Goal: Task Accomplishment & Management: Use online tool/utility

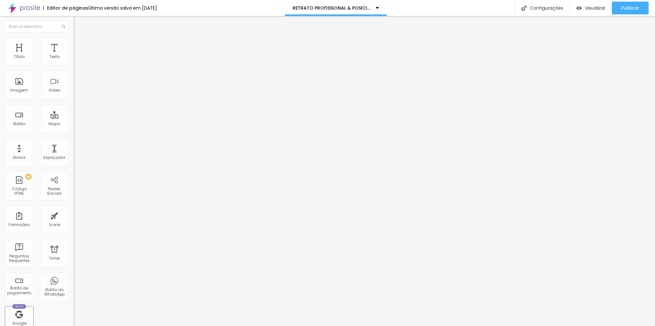
click at [74, 39] on img at bounding box center [77, 40] width 6 height 6
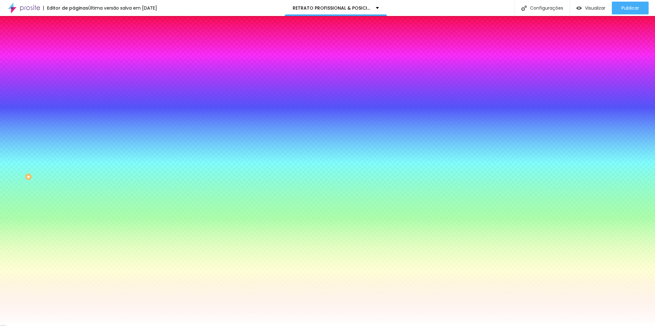
click at [76, 85] on icon "button" at bounding box center [78, 83] width 4 height 4
click at [74, 44] on img at bounding box center [77, 47] width 6 height 6
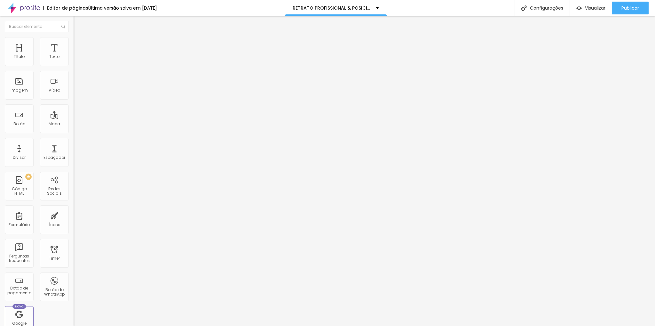
click at [74, 41] on img at bounding box center [77, 40] width 6 height 6
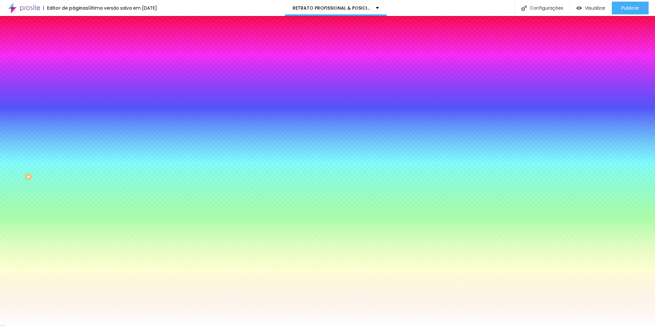
click at [76, 85] on icon "button" at bounding box center [78, 83] width 4 height 4
click at [74, 93] on input "#FFFFFF" at bounding box center [112, 90] width 77 height 6
drag, startPoint x: 65, startPoint y: 117, endPoint x: 11, endPoint y: 107, distance: 55.6
click at [74, 107] on div "Imagem de fundo Adicionar imagem Efeito da Imagem Parallax Nenhum Parallax Cor …" at bounding box center [111, 91] width 74 height 83
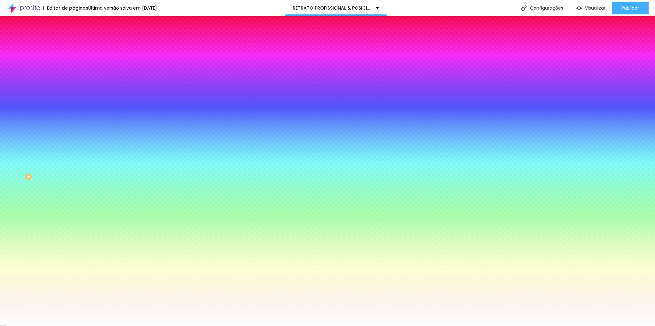
type input "#"
click at [76, 85] on icon "button" at bounding box center [78, 83] width 4 height 4
click at [74, 87] on div at bounding box center [111, 87] width 74 height 0
click at [74, 67] on span "Parallax" at bounding box center [82, 63] width 16 height 5
click at [74, 70] on span "Nenhum" at bounding box center [82, 67] width 17 height 5
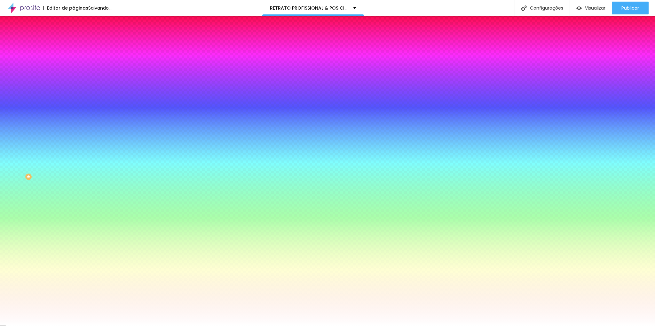
click at [74, 58] on div "Adicionar imagem" at bounding box center [111, 56] width 74 height 4
click at [74, 37] on li "Conteúdo" at bounding box center [111, 34] width 74 height 6
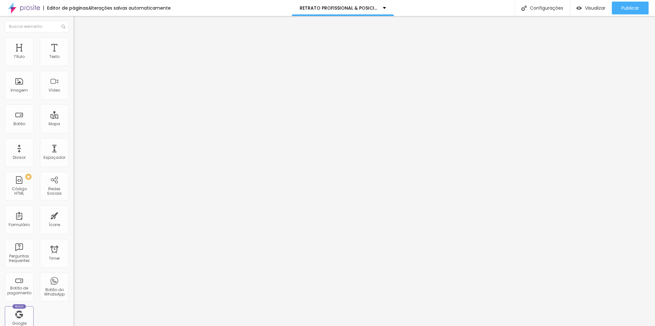
click at [74, 41] on img at bounding box center [77, 40] width 6 height 6
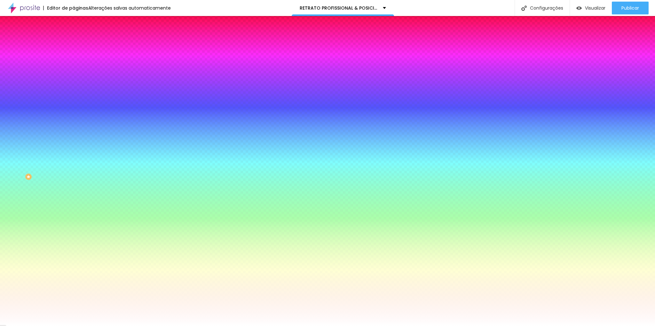
click at [74, 67] on span "Nenhum" at bounding box center [82, 63] width 17 height 5
click at [74, 76] on span "Parallax" at bounding box center [82, 73] width 16 height 5
click at [78, 85] on icon "button" at bounding box center [79, 83] width 3 height 4
click at [74, 44] on li "Avançado" at bounding box center [111, 47] width 74 height 6
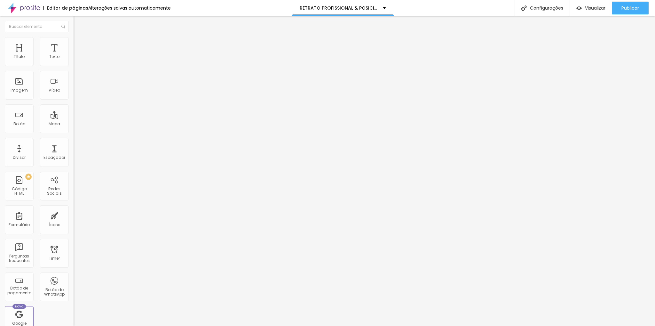
click at [74, 42] on li "Estilo" at bounding box center [111, 40] width 74 height 6
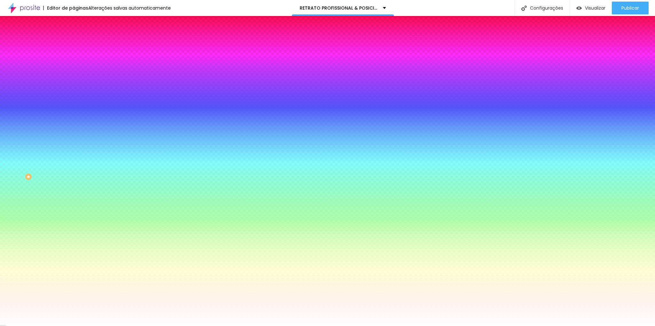
click at [79, 38] on span "Conteúdo" at bounding box center [89, 34] width 20 height 5
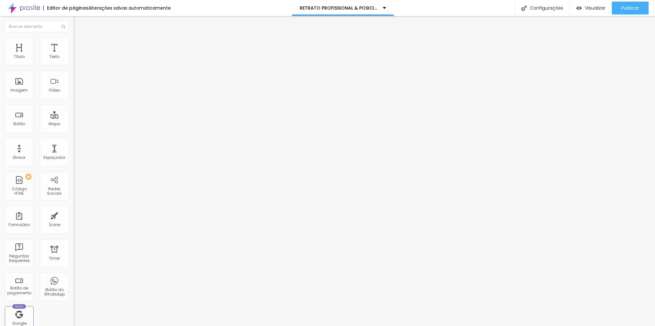
drag, startPoint x: 52, startPoint y: 202, endPoint x: 73, endPoint y: 183, distance: 28.4
click at [74, 195] on div "Editar Seção Conteúdo Estilo Avançado Modo Encaixotado Encaixotado Completo" at bounding box center [111, 171] width 74 height 310
click at [79, 44] on span "Estilo" at bounding box center [84, 41] width 10 height 5
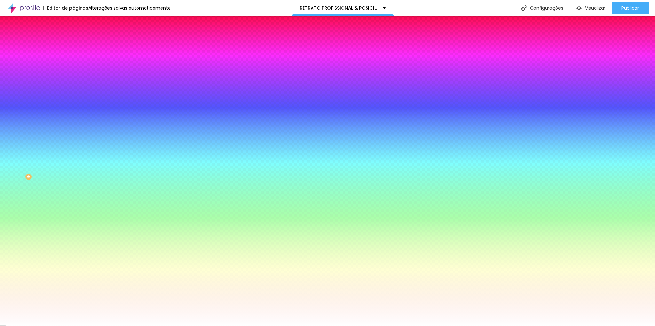
paste input "2D180"
click at [74, 93] on div "Cor de fundo Voltar ao padrão #2D180" at bounding box center [111, 85] width 74 height 18
click at [74, 93] on input "#2D180" at bounding box center [112, 90] width 77 height 6
click at [76, 85] on icon "button" at bounding box center [78, 83] width 4 height 4
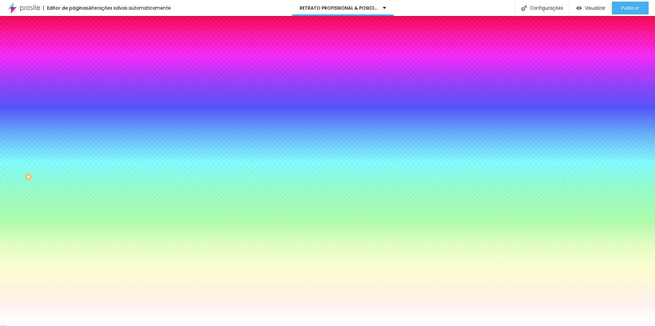
click at [74, 67] on span "Parallax" at bounding box center [82, 63] width 16 height 5
click at [74, 70] on span "Nenhum" at bounding box center [82, 67] width 17 height 5
click at [74, 93] on input "#2D180" at bounding box center [112, 90] width 77 height 6
click at [76, 85] on icon "button" at bounding box center [78, 83] width 4 height 4
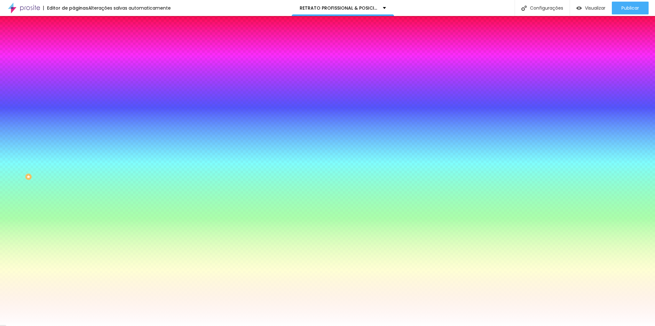
paste input "F8F4EF"
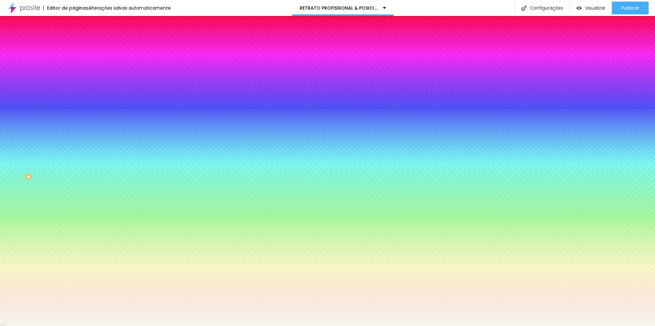
click at [74, 67] on span "Nenhum" at bounding box center [82, 63] width 17 height 5
click at [74, 93] on input "#F8F4EF" at bounding box center [112, 90] width 77 height 6
drag, startPoint x: 66, startPoint y: 107, endPoint x: 64, endPoint y: 104, distance: 3.3
click at [74, 76] on div "Efeito da Imagem Nenhum Nenhum Parallax" at bounding box center [111, 67] width 74 height 18
click at [74, 67] on span "Nenhum" at bounding box center [82, 63] width 17 height 5
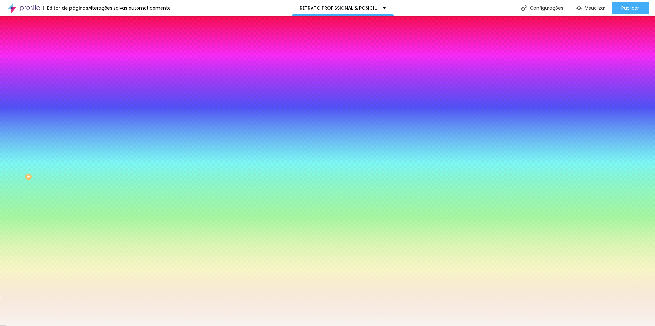
click at [79, 73] on span "Nenhum" at bounding box center [87, 69] width 17 height 5
click at [74, 93] on input "#F8F4EF" at bounding box center [112, 90] width 77 height 6
paste input "2D1800"
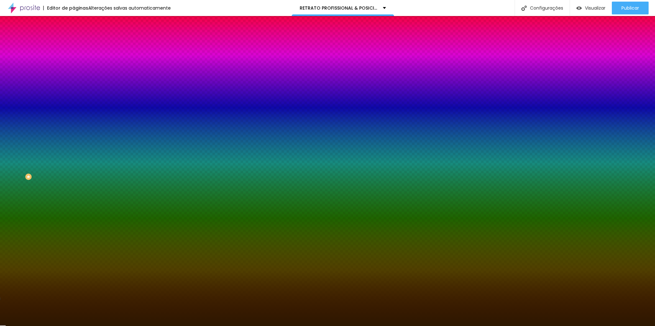
click at [74, 87] on div at bounding box center [111, 87] width 74 height 0
paste input "F8F4EF"
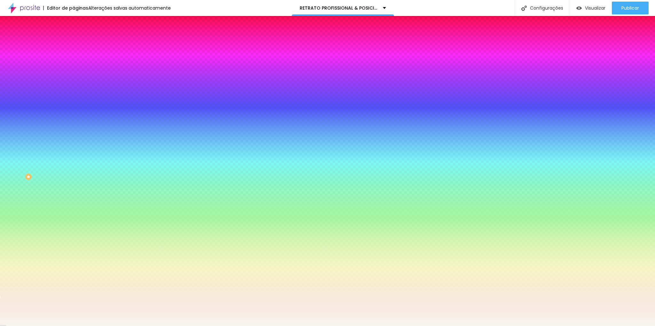
click at [76, 85] on icon "button" at bounding box center [78, 83] width 4 height 4
paste input
type input "#F8F4EF"
click at [74, 235] on div "Editar Seção Conteúdo Estilo Avançado Imagem de fundo Adicionar imagem Efeito d…" at bounding box center [111, 171] width 74 height 310
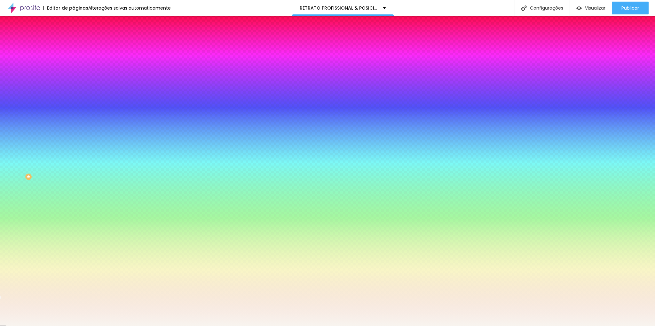
click at [74, 76] on span "Parallax" at bounding box center [82, 73] width 16 height 5
click at [74, 70] on span "Nenhum" at bounding box center [82, 67] width 17 height 5
click at [74, 59] on span "Adicionar imagem" at bounding box center [94, 55] width 41 height 5
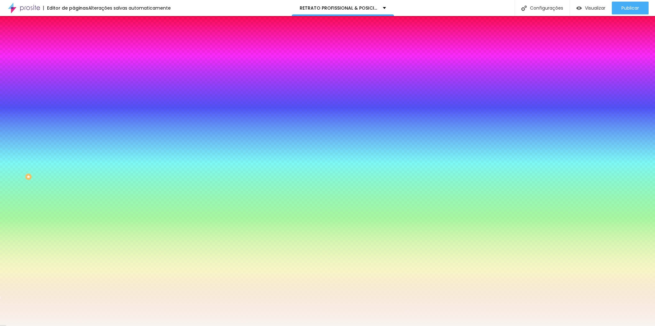
click at [74, 76] on span "Parallax" at bounding box center [82, 73] width 16 height 5
click at [74, 70] on span "Nenhum" at bounding box center [82, 67] width 17 height 5
click at [74, 76] on span "Parallax" at bounding box center [82, 73] width 16 height 5
click at [76, 85] on icon "button" at bounding box center [78, 83] width 4 height 4
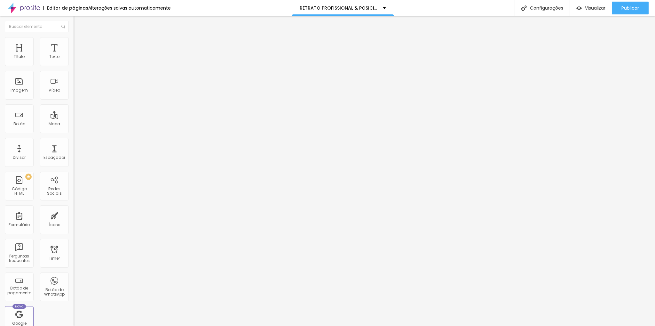
click at [74, 61] on button "button" at bounding box center [78, 58] width 9 height 7
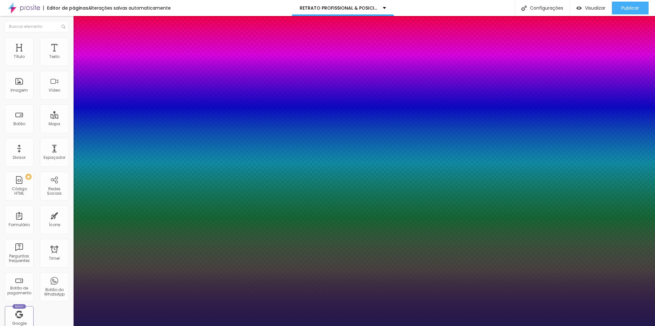
type input "1"
click at [51, 325] on div at bounding box center [327, 326] width 655 height 0
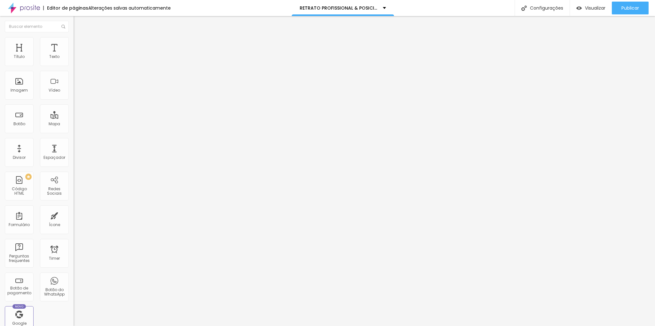
click at [74, 41] on img at bounding box center [77, 40] width 6 height 6
click at [78, 22] on img "button" at bounding box center [80, 23] width 5 height 5
click at [78, 22] on div "Editar Texto" at bounding box center [96, 23] width 36 height 5
click at [78, 22] on img "button" at bounding box center [80, 23] width 5 height 5
click at [74, 39] on img at bounding box center [77, 40] width 6 height 6
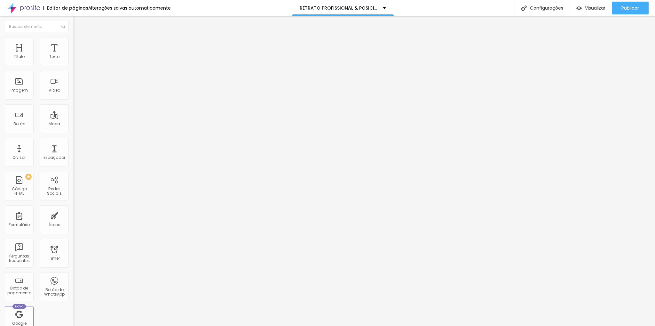
click at [74, 36] on img at bounding box center [77, 34] width 6 height 6
click at [74, 27] on button "Editar Texto" at bounding box center [111, 23] width 74 height 15
click at [78, 24] on img "button" at bounding box center [80, 23] width 5 height 5
click at [78, 21] on img "button" at bounding box center [80, 23] width 5 height 5
click at [74, 47] on div "Tipografia" at bounding box center [111, 46] width 74 height 4
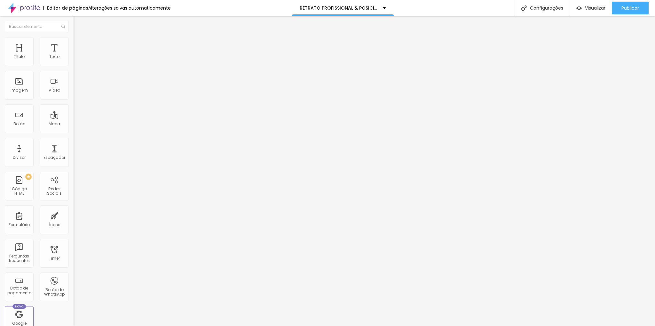
click at [77, 59] on icon "button" at bounding box center [78, 57] width 3 height 3
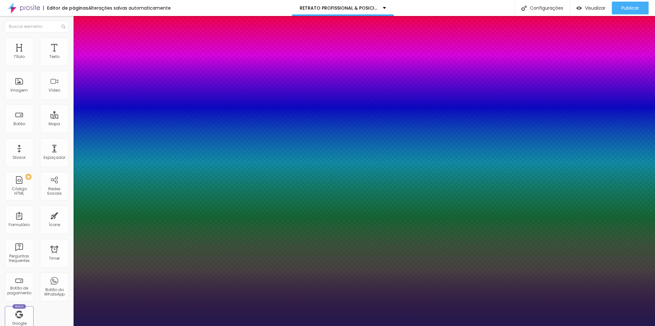
type input "1"
click at [233, 325] on div at bounding box center [327, 326] width 655 height 0
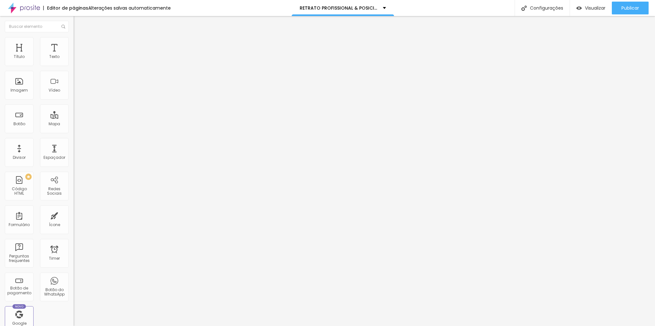
click at [74, 61] on button "button" at bounding box center [78, 58] width 9 height 7
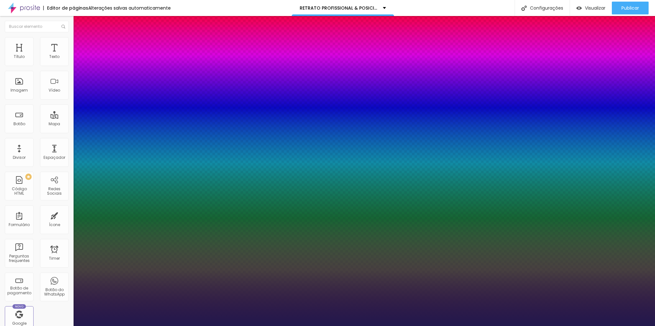
type input "1"
click at [218, 325] on div at bounding box center [327, 326] width 655 height 0
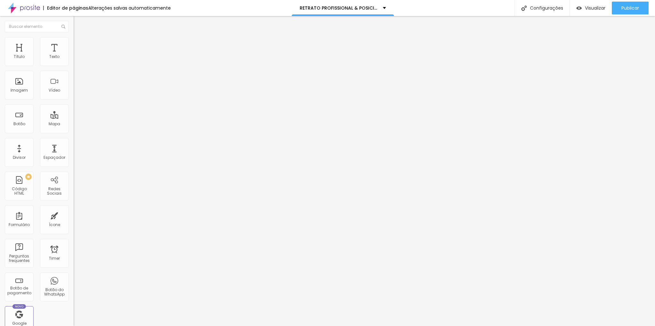
click at [76, 60] on icon "button" at bounding box center [78, 58] width 4 height 4
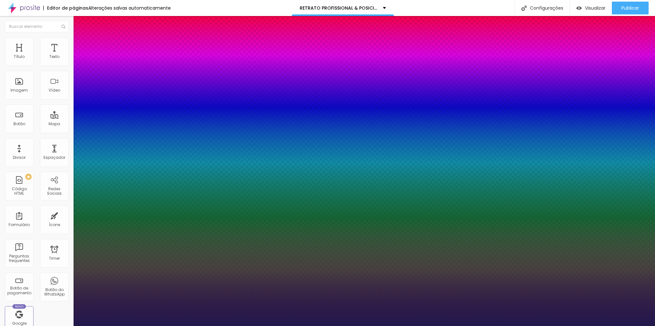
type input "1"
click at [411, 325] on div at bounding box center [327, 326] width 655 height 0
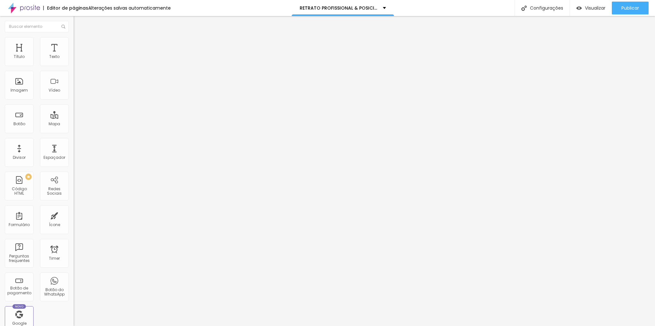
click at [74, 61] on button "button" at bounding box center [78, 58] width 9 height 7
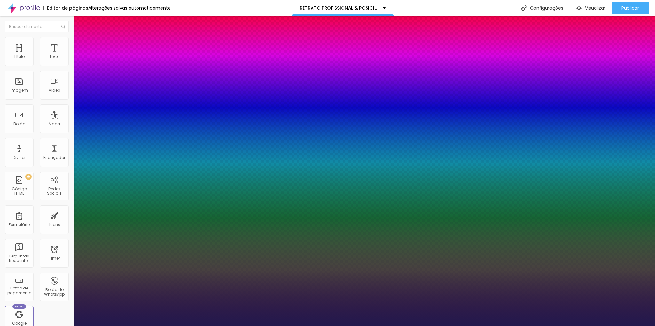
type input "1"
click at [102, 325] on div at bounding box center [327, 326] width 655 height 0
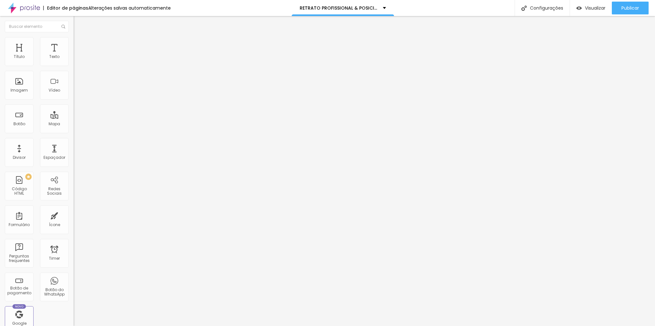
click at [74, 37] on li "Estilo" at bounding box center [111, 40] width 74 height 6
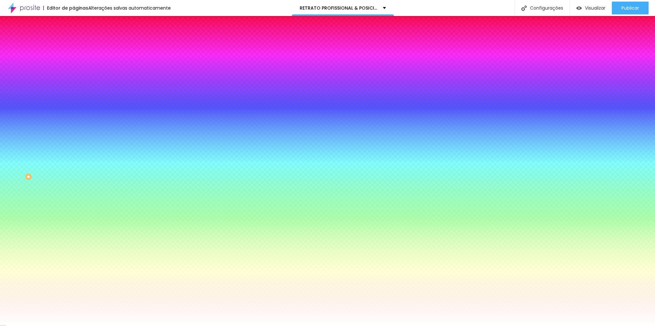
click at [74, 93] on input "#FFFFFF" at bounding box center [112, 90] width 77 height 6
click at [74, 58] on img at bounding box center [76, 56] width 4 height 4
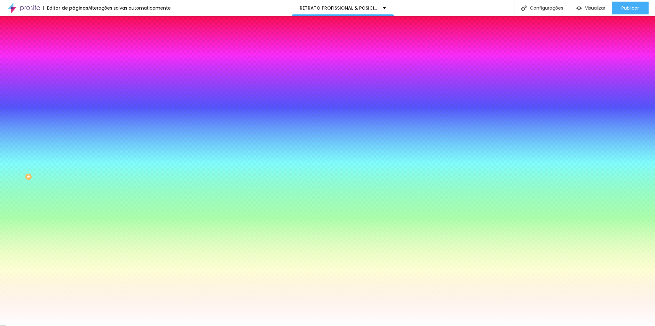
click at [74, 185] on div "Editar Seção Conteúdo Estilo Avançado Imagem de fundo Trocar imagem Efeito da I…" at bounding box center [111, 171] width 74 height 310
click at [74, 59] on span "Trocar imagem" at bounding box center [91, 55] width 35 height 5
click at [74, 93] on input "#FFFFFF" at bounding box center [112, 90] width 77 height 6
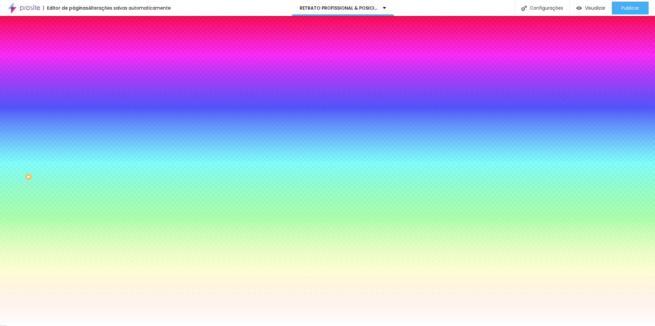
paste input "8F4E"
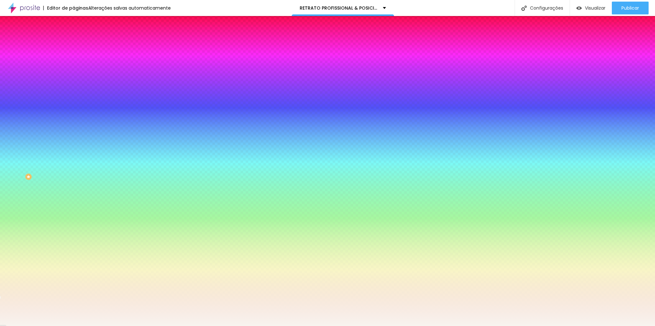
type input "#F8F4EF"
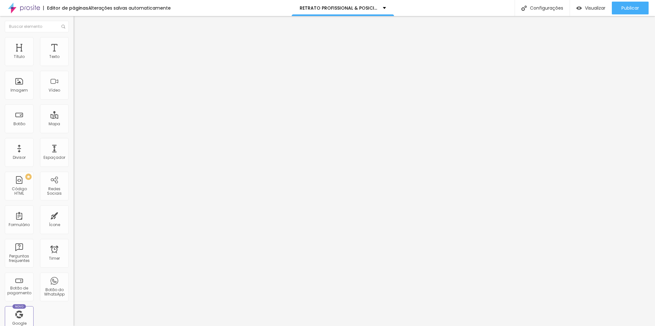
click at [74, 37] on img at bounding box center [77, 40] width 6 height 6
click at [74, 36] on li "Estilo" at bounding box center [111, 34] width 74 height 6
click at [78, 24] on img "button" at bounding box center [80, 23] width 5 height 5
click at [78, 21] on img "button" at bounding box center [80, 23] width 5 height 5
click at [78, 21] on div "Editar Título" at bounding box center [96, 23] width 36 height 5
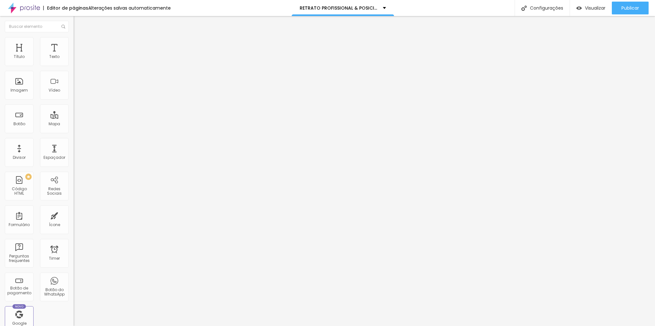
click at [78, 21] on img "button" at bounding box center [80, 23] width 5 height 5
click at [74, 55] on span "Titulo 1" at bounding box center [84, 50] width 21 height 9
click at [78, 25] on img "button" at bounding box center [80, 23] width 5 height 5
click at [49, 53] on div "Texto" at bounding box center [54, 51] width 29 height 29
click at [78, 25] on div "Editar Título" at bounding box center [96, 23] width 36 height 5
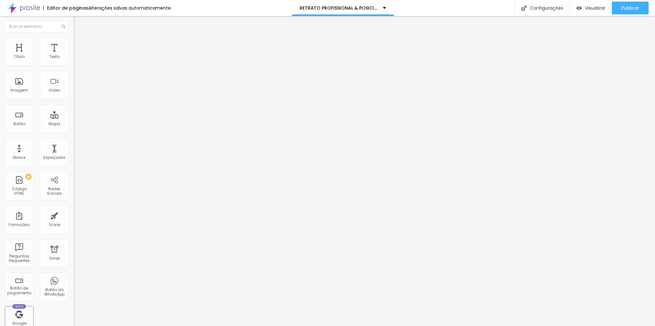
click at [78, 23] on img "button" at bounding box center [80, 23] width 5 height 5
click at [74, 41] on li "Avançado" at bounding box center [111, 40] width 74 height 6
click at [74, 36] on img at bounding box center [77, 34] width 6 height 6
click at [78, 24] on img "button" at bounding box center [80, 23] width 5 height 5
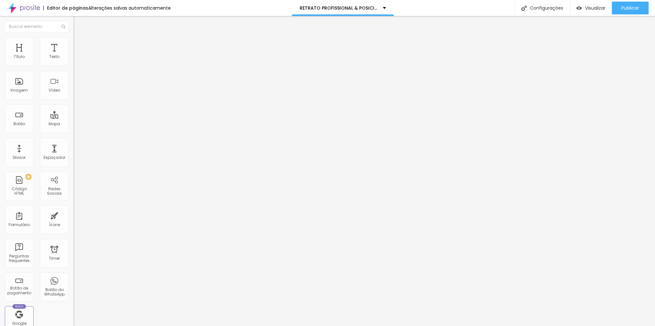
click at [78, 23] on img "button" at bounding box center [80, 23] width 5 height 5
click at [74, 220] on div "Editar Título Estilo Avançado Tamanho Titulo 1 H1 Titulo 2 H2 Titulo 3 H3 Titul…" at bounding box center [111, 171] width 74 height 310
click at [78, 24] on img "button" at bounding box center [80, 23] width 5 height 5
click at [78, 23] on img "button" at bounding box center [80, 23] width 5 height 5
click at [54, 60] on div "Texto" at bounding box center [54, 51] width 29 height 29
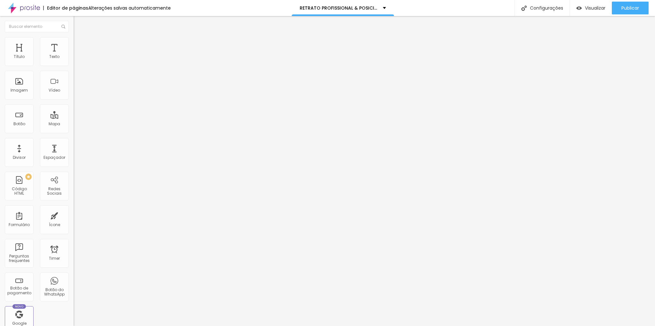
click at [79, 44] on span "Estilo" at bounding box center [84, 41] width 10 height 5
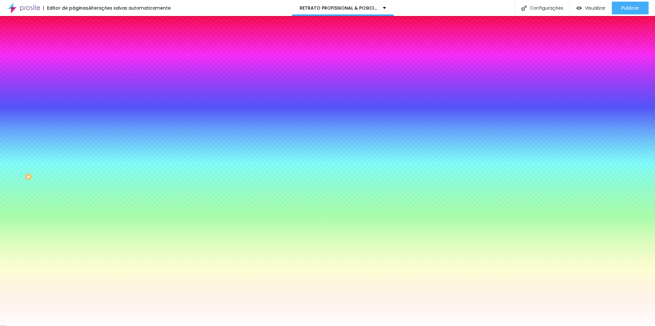
click at [74, 93] on input "#FFFFFF" at bounding box center [112, 90] width 77 height 6
paste input "8F4E"
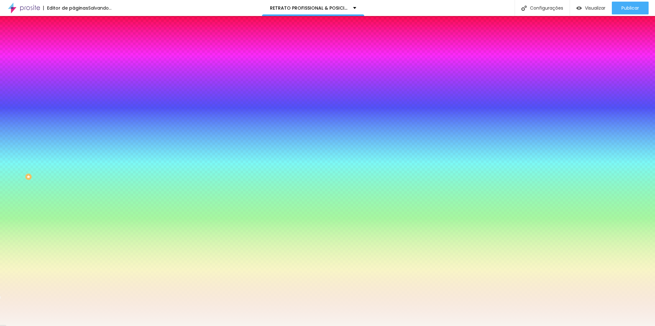
click at [74, 208] on div "Editar Seção Conteúdo Estilo Avançado Imagem de fundo Adicionar imagem Efeito d…" at bounding box center [111, 171] width 74 height 310
click at [74, 93] on input "#F8F4EF" at bounding box center [112, 90] width 77 height 6
paste input "2D1800"
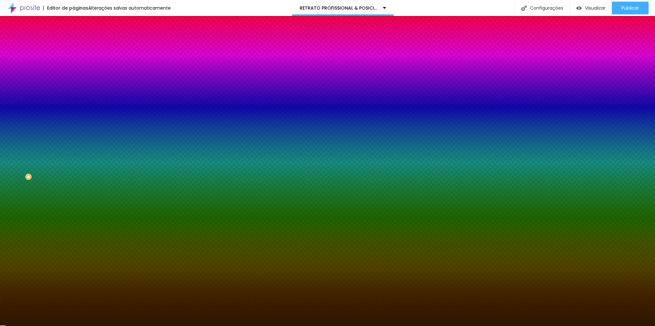
type input "#2D1800"
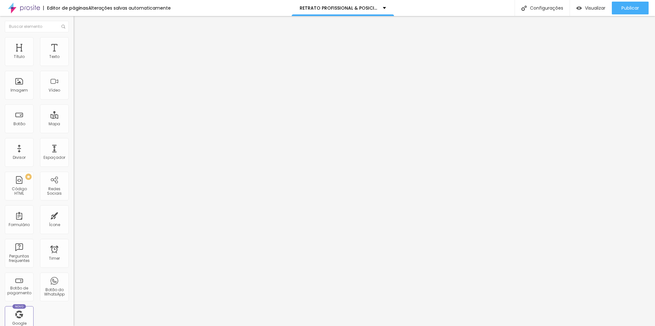
click at [74, 41] on img at bounding box center [77, 40] width 6 height 6
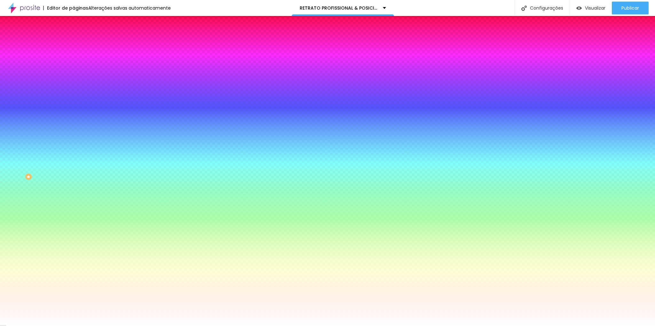
click at [74, 93] on input "#FFFFFF" at bounding box center [112, 90] width 77 height 6
paste input "2D1800"
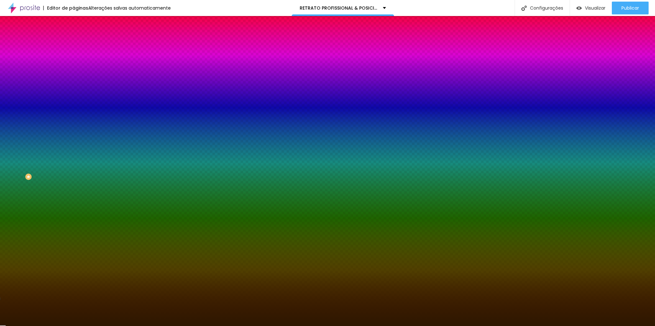
type input "#2D1800"
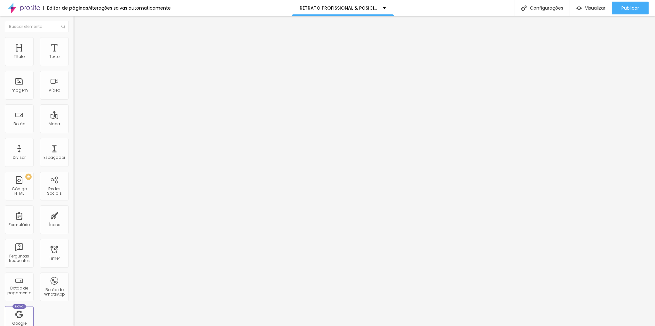
click at [79, 43] on span "Estilo" at bounding box center [84, 41] width 10 height 5
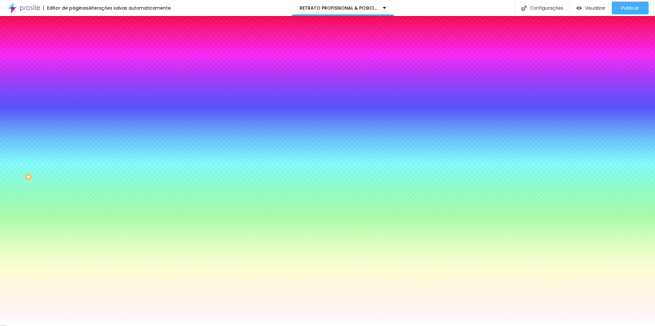
click at [74, 65] on input "#FFFFFF" at bounding box center [112, 64] width 77 height 6
paste input "2D1800"
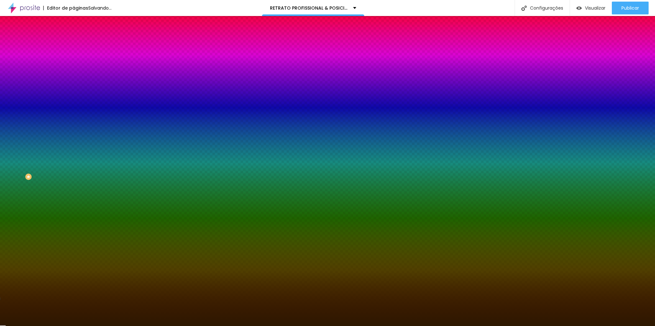
type input "#2D1800"
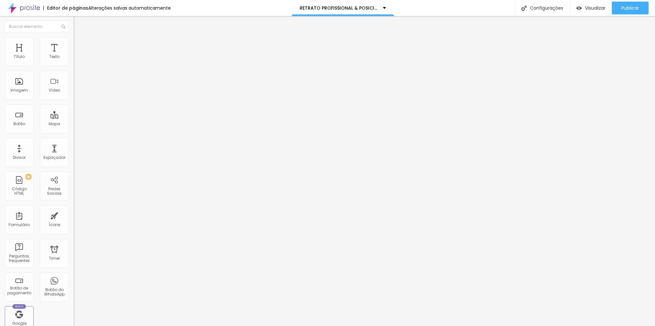
click at [77, 59] on icon "button" at bounding box center [78, 57] width 3 height 3
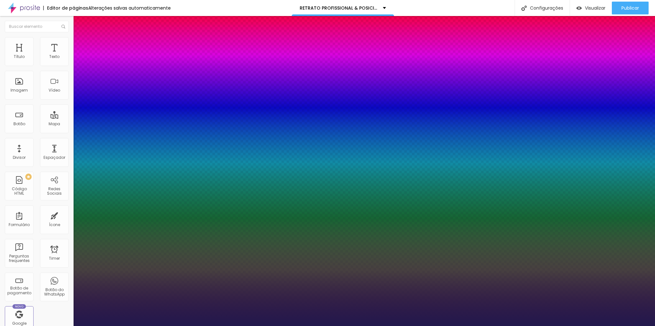
paste input "F8F4EF"
type input "1"
type input "#F8F4EF"
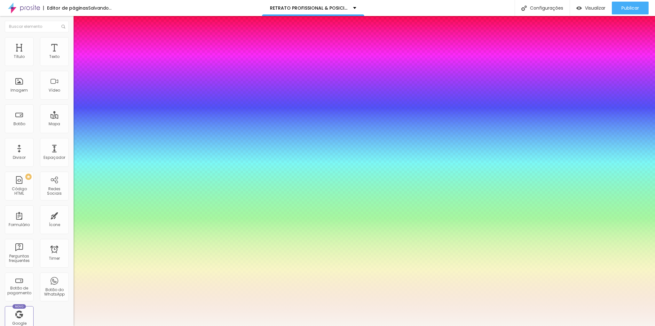
type input "1"
type input "#F8F4EF"
click at [593, 325] on div at bounding box center [327, 326] width 655 height 0
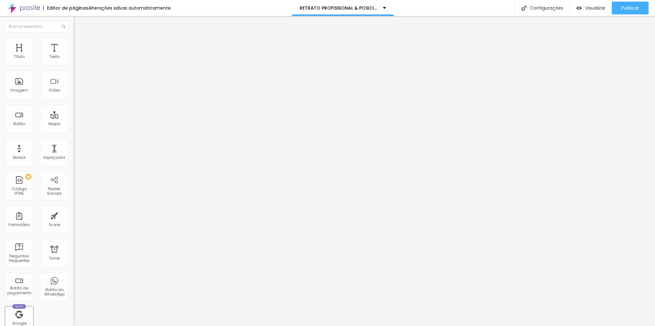
click at [74, 40] on img at bounding box center [77, 40] width 6 height 6
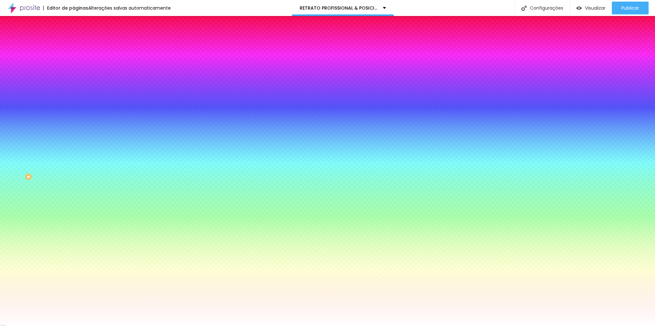
click at [74, 93] on input "#FFFFFF" at bounding box center [112, 90] width 77 height 6
paste input "8F4E"
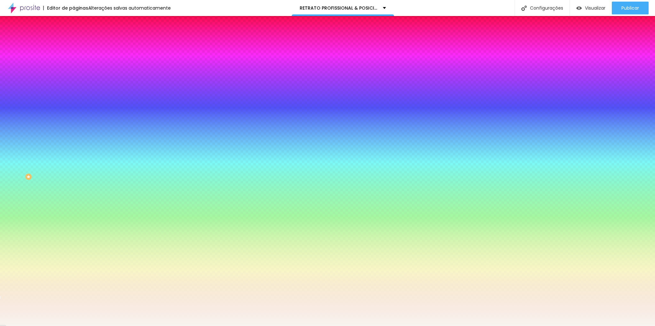
click at [74, 93] on input "#F8F4EF" at bounding box center [112, 90] width 77 height 6
paste input "2D1800"
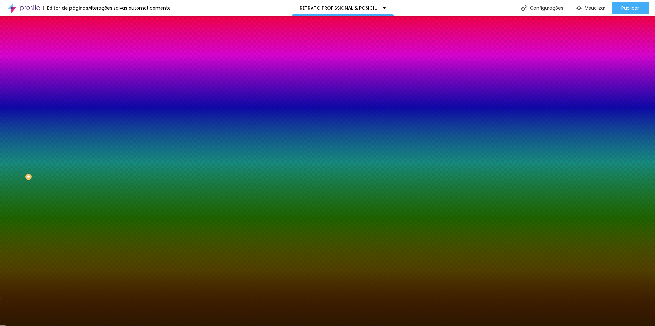
type input "#2D1800"
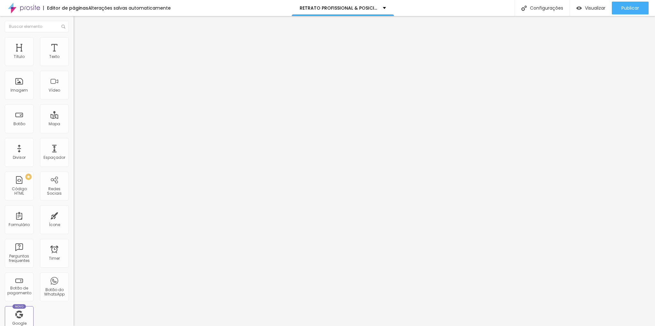
click at [74, 40] on img at bounding box center [77, 40] width 6 height 6
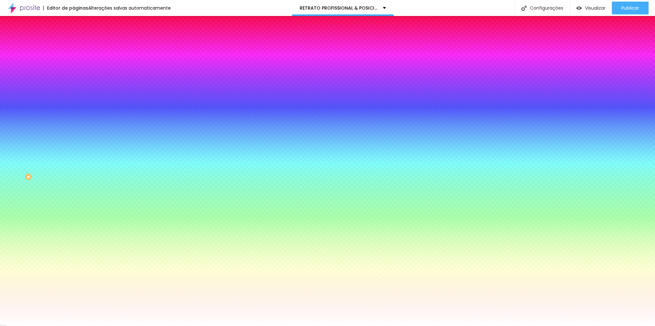
click at [74, 93] on input "#FFFFFF" at bounding box center [112, 90] width 77 height 6
paste input "2D1800"
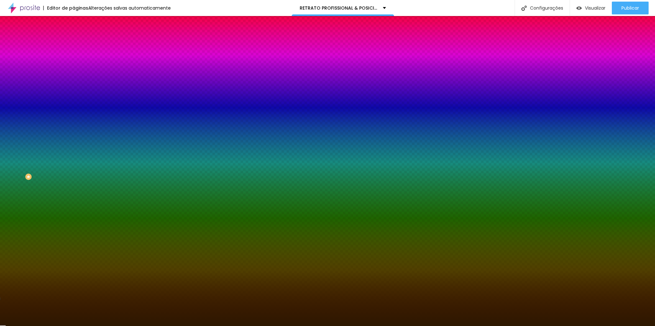
type input "#2D1800"
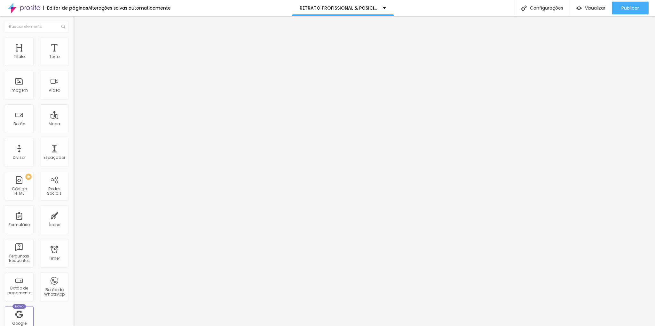
click at [74, 43] on li "Estilo" at bounding box center [111, 40] width 74 height 6
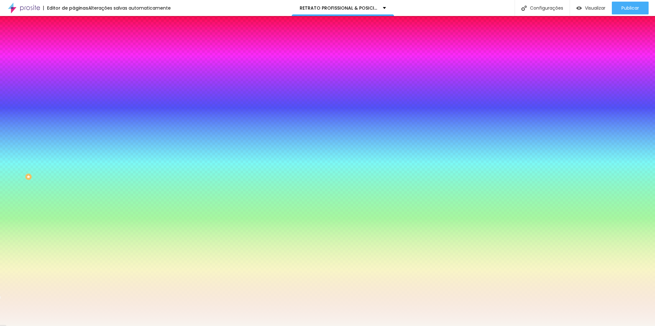
click at [78, 85] on icon "button" at bounding box center [79, 83] width 3 height 4
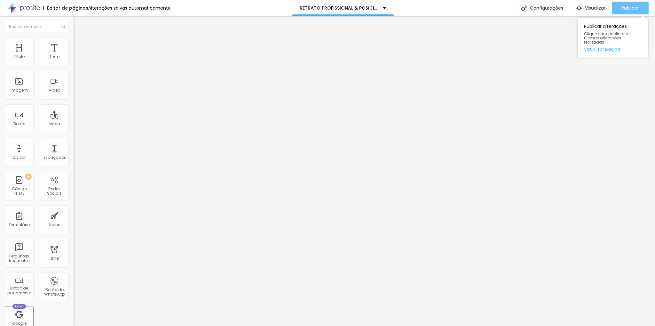
click at [633, 3] on div "Publicar" at bounding box center [631, 8] width 18 height 13
click at [599, 47] on link "Visualizar página" at bounding box center [613, 49] width 58 height 4
click at [74, 39] on img at bounding box center [77, 40] width 6 height 6
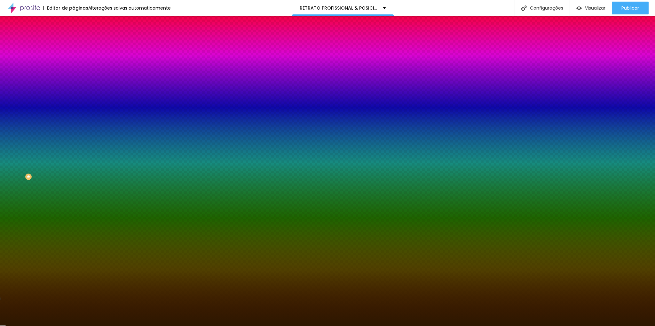
click at [76, 85] on icon "button" at bounding box center [78, 83] width 4 height 4
click at [74, 87] on div at bounding box center [111, 87] width 74 height 0
click at [76, 85] on icon "button" at bounding box center [78, 83] width 4 height 4
click at [74, 93] on input "#2D1800" at bounding box center [112, 90] width 77 height 6
click at [76, 85] on icon "button" at bounding box center [78, 83] width 4 height 4
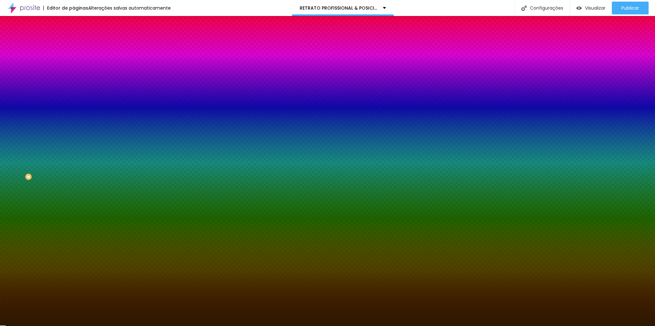
click at [74, 59] on span "Adicionar imagem" at bounding box center [94, 55] width 41 height 5
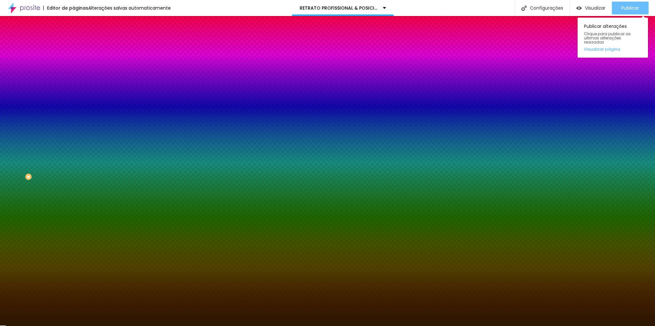
click at [629, 8] on span "Publicar" at bounding box center [631, 7] width 18 height 5
